Goal: Complete application form

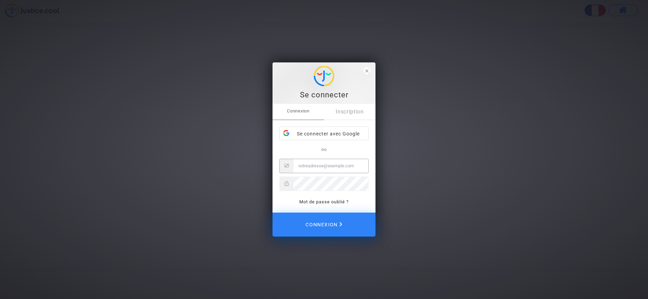
type input "[PERSON_NAME][EMAIL_ADDRESS][DOMAIN_NAME]"
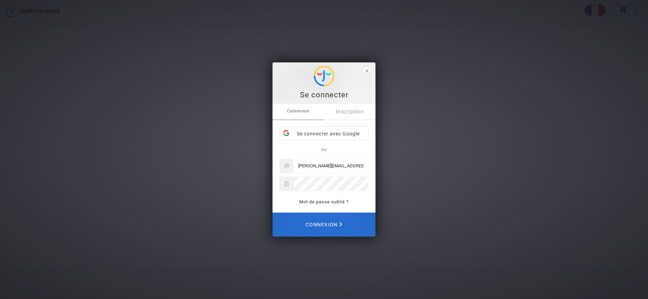
click at [345, 221] on button "Connexion" at bounding box center [323, 225] width 103 height 24
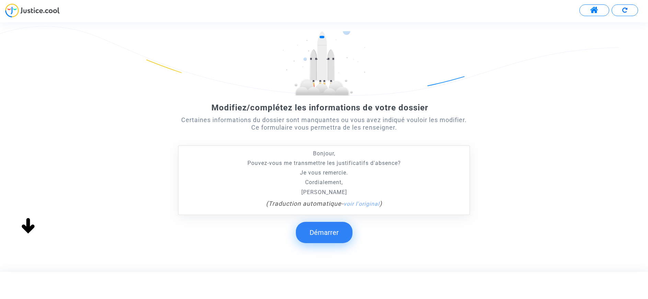
scroll to position [54, 0]
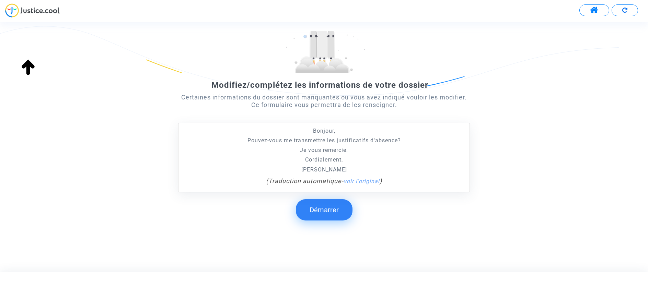
click at [341, 210] on button "Démarrer" at bounding box center [324, 209] width 57 height 21
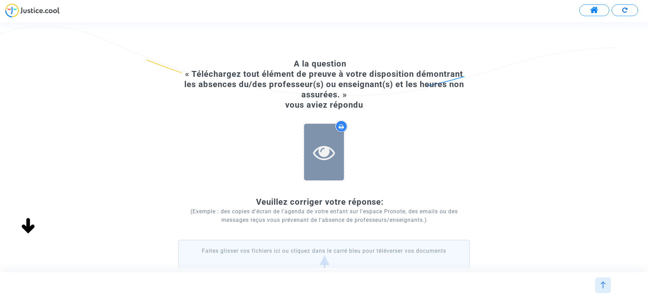
click at [330, 137] on div at bounding box center [324, 152] width 40 height 57
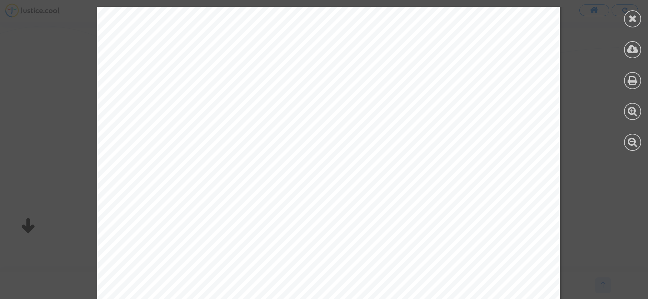
scroll to position [371, 0]
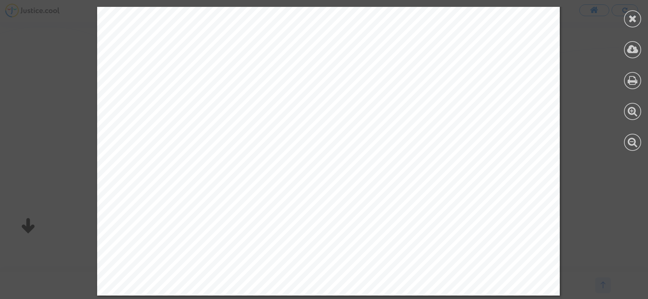
drag, startPoint x: 648, startPoint y: 103, endPoint x: 645, endPoint y: 150, distance: 47.4
click at [645, 150] on div at bounding box center [632, 79] width 31 height 158
click at [625, 19] on div at bounding box center [632, 18] width 17 height 17
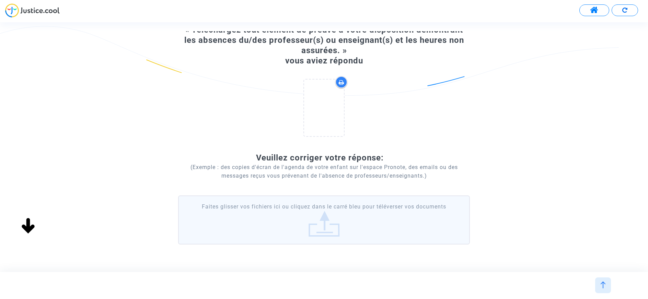
scroll to position [70, 0]
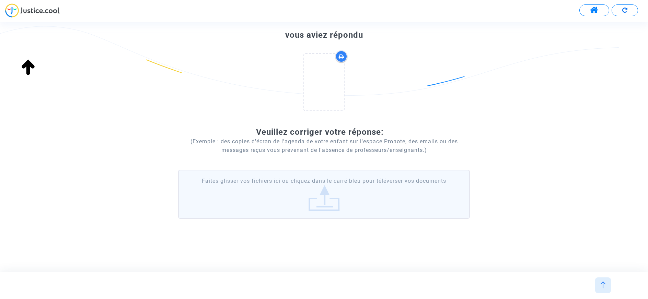
click at [323, 197] on label "Faites glisser vos fichiers ici ou cliquez dans le carré bleu pour téléverser v…" at bounding box center [324, 194] width 292 height 49
click at [0, 0] on input "Faites glisser vos fichiers ici ou cliquez dans le carré bleu pour téléverser v…" at bounding box center [0, 0] width 0 height 0
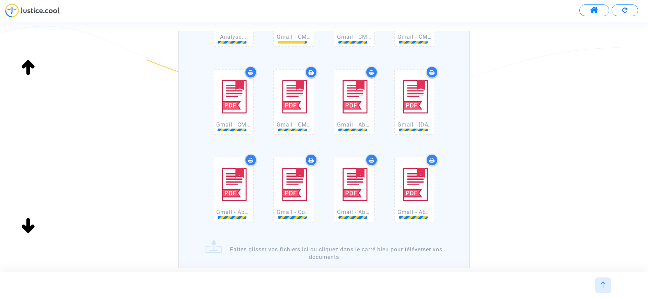
scroll to position [326, 0]
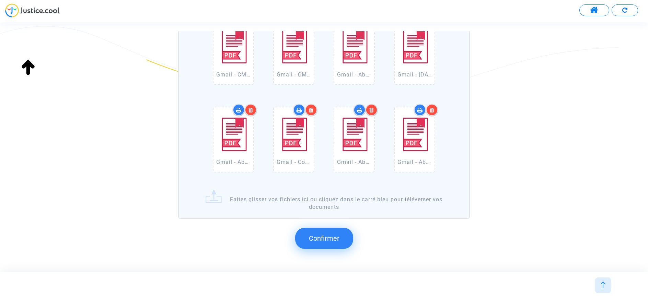
click at [336, 249] on div "Confirmer" at bounding box center [324, 239] width 292 height 34
click at [335, 246] on button "Confirmer" at bounding box center [324, 238] width 58 height 21
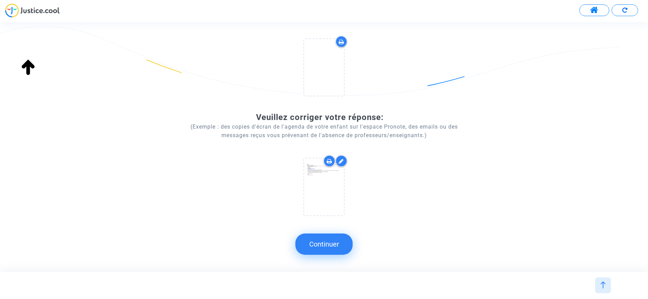
scroll to position [85, 0]
click at [350, 246] on button "Continuer" at bounding box center [323, 244] width 57 height 21
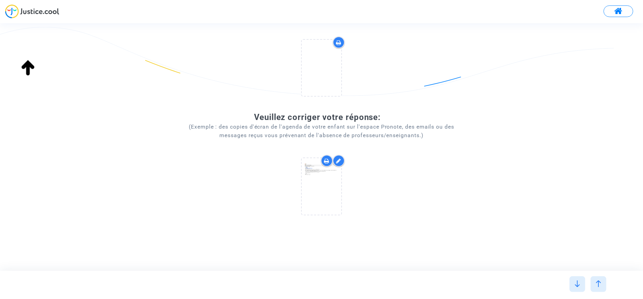
scroll to position [0, 0]
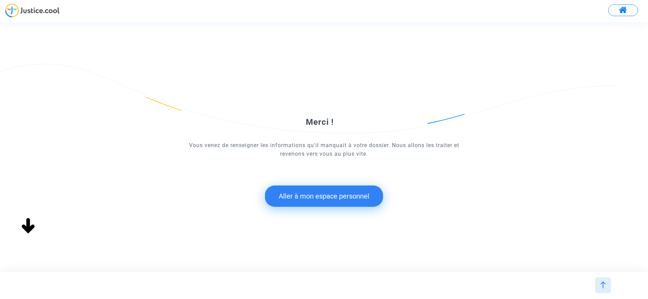
click at [351, 200] on button "Aller à mon espace personnel" at bounding box center [324, 196] width 118 height 21
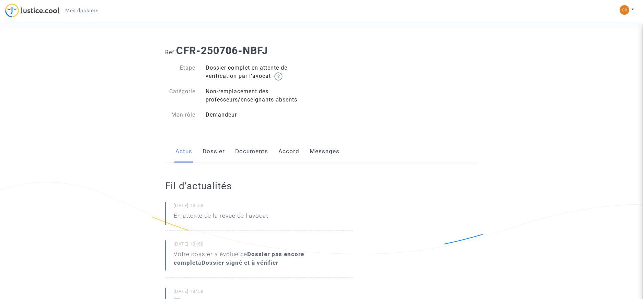
click at [227, 154] on div "Actus Dossier Documents Accord Messages" at bounding box center [321, 151] width 313 height 23
click at [221, 153] on link "Dossier" at bounding box center [213, 151] width 22 height 23
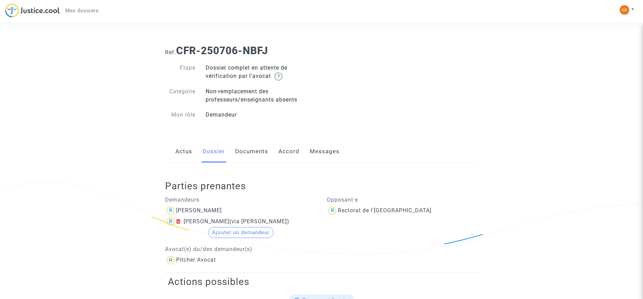
click at [236, 150] on link "Documents" at bounding box center [251, 151] width 33 height 23
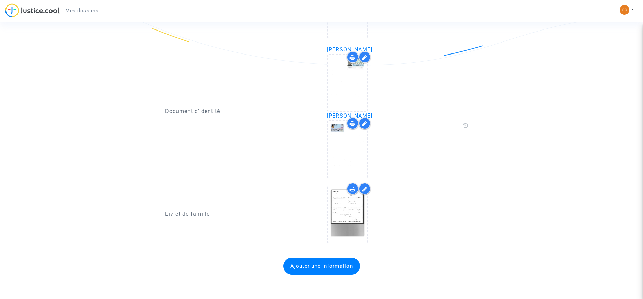
scroll to position [340, 0]
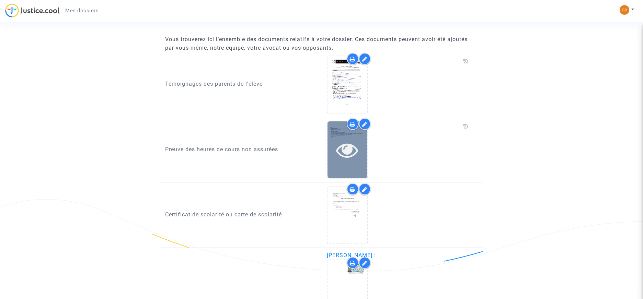
click at [364, 152] on div at bounding box center [347, 150] width 40 height 22
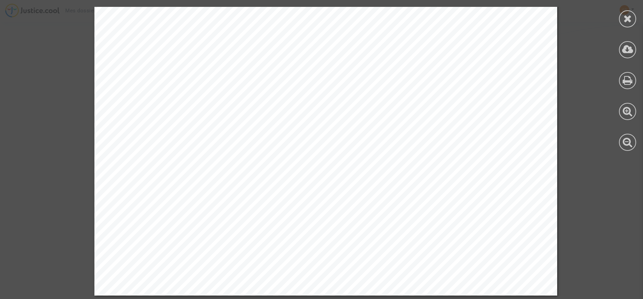
scroll to position [546, 0]
click at [626, 24] on div at bounding box center [627, 18] width 17 height 17
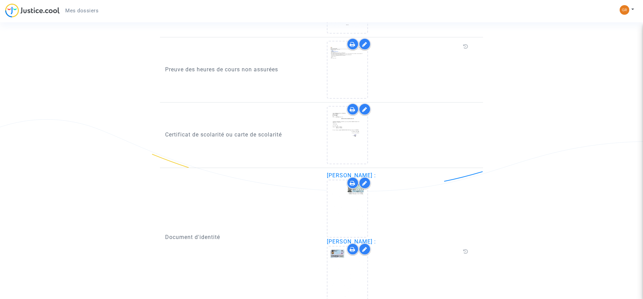
scroll to position [340, 0]
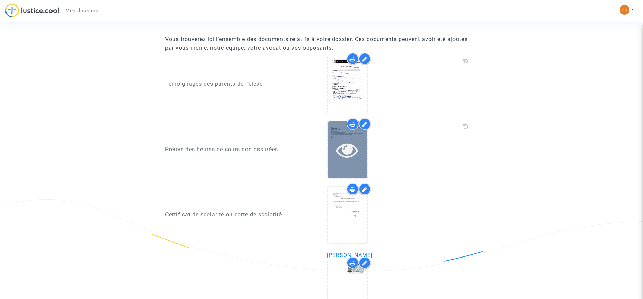
click at [364, 143] on div at bounding box center [347, 150] width 40 height 22
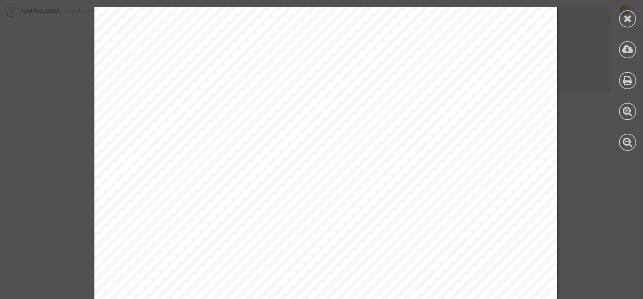
scroll to position [7612, 0]
